Goal: Information Seeking & Learning: Check status

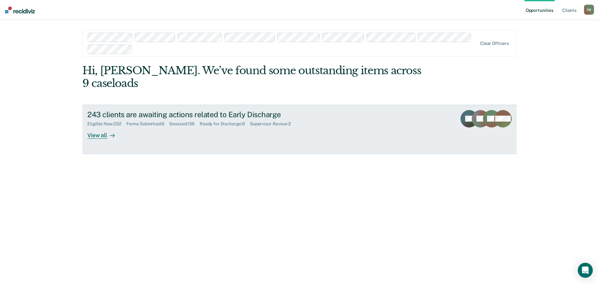
click at [116, 121] on div "Eligible Now : 232" at bounding box center [106, 123] width 39 height 5
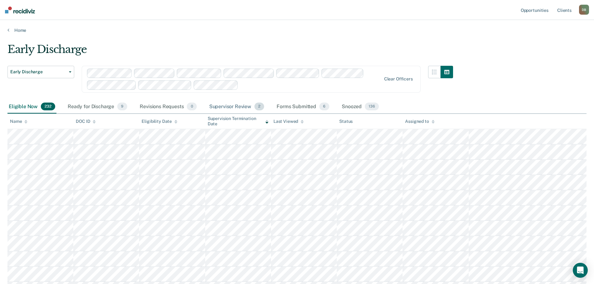
click at [228, 106] on div "Supervisor Review 2" at bounding box center [237, 107] width 58 height 14
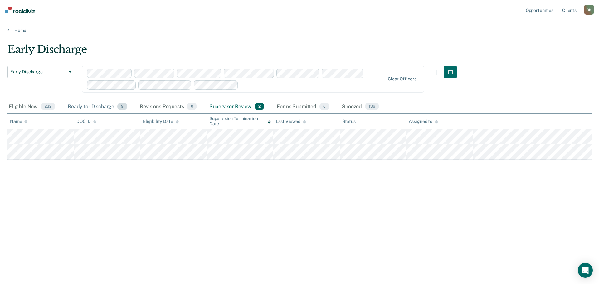
click at [101, 107] on div "Ready for Discharge 9" at bounding box center [97, 107] width 62 height 14
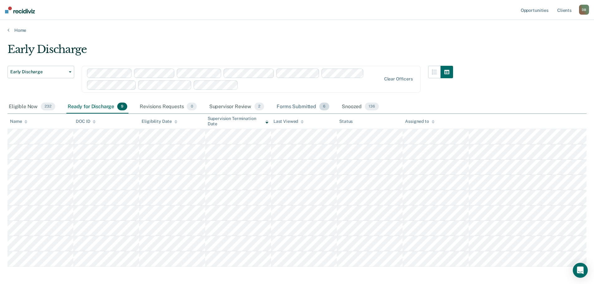
click at [299, 105] on div "Forms Submitted 6" at bounding box center [302, 107] width 55 height 14
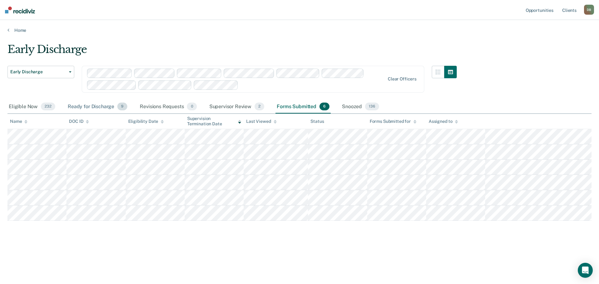
click at [77, 110] on div "Ready for Discharge 9" at bounding box center [97, 107] width 62 height 14
